Goal: Task Accomplishment & Management: Use online tool/utility

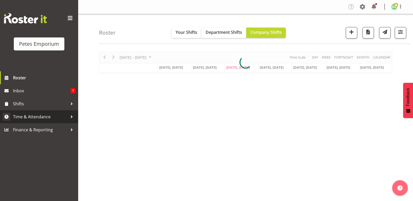
click at [48, 117] on span "Time & Attendance" at bounding box center [40, 117] width 55 height 8
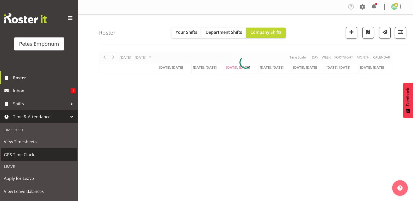
click at [30, 154] on span "GPS Time Clock" at bounding box center [39, 155] width 70 height 8
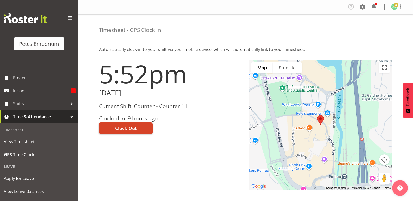
click at [137, 126] on button "Clock Out" at bounding box center [126, 128] width 54 height 11
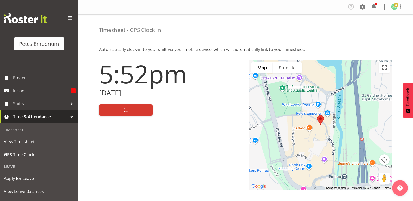
click at [397, 9] on figure at bounding box center [394, 7] width 6 height 6
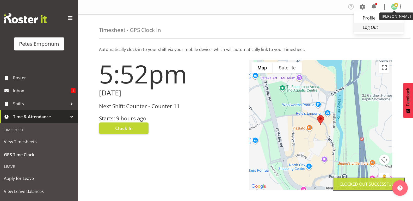
click at [374, 25] on link "Log Out" at bounding box center [378, 27] width 50 height 9
